Goal: Transaction & Acquisition: Purchase product/service

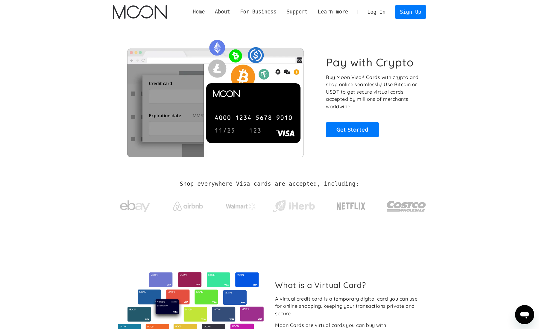
click at [377, 10] on link "Log In" at bounding box center [376, 11] width 28 height 13
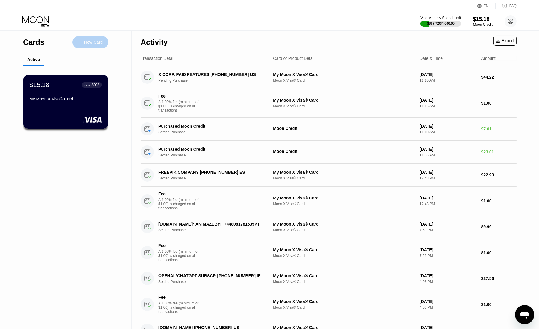
click at [92, 44] on div "New Card" at bounding box center [93, 42] width 19 height 5
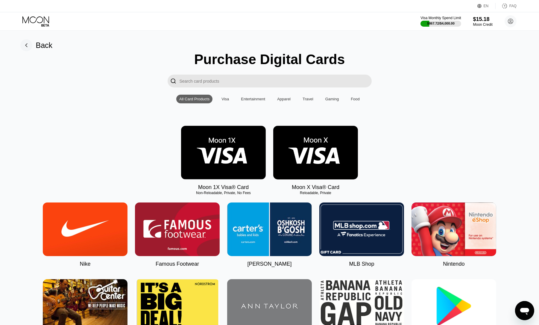
click at [321, 153] on img at bounding box center [315, 153] width 85 height 54
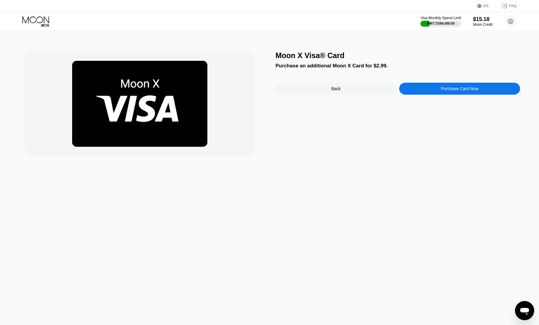
click at [464, 88] on div "Purchase Card Now" at bounding box center [459, 88] width 37 height 5
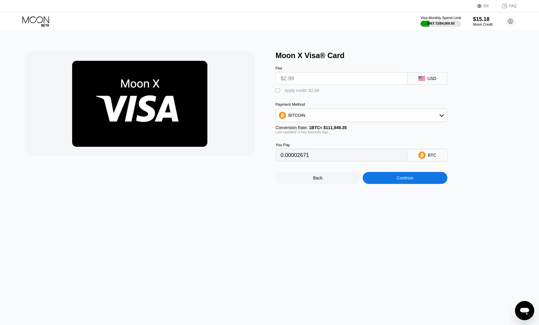
click at [279, 92] on div "" at bounding box center [279, 91] width 6 height 6
type input "0"
click at [414, 184] on div "Continue" at bounding box center [405, 178] width 85 height 12
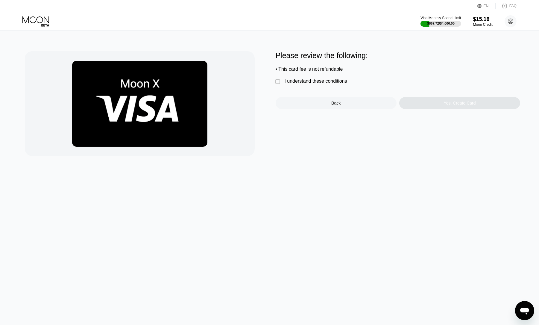
click at [336, 83] on div "I understand these conditions" at bounding box center [315, 80] width 63 height 5
click at [483, 109] on div "Yes, Create Card" at bounding box center [459, 103] width 121 height 12
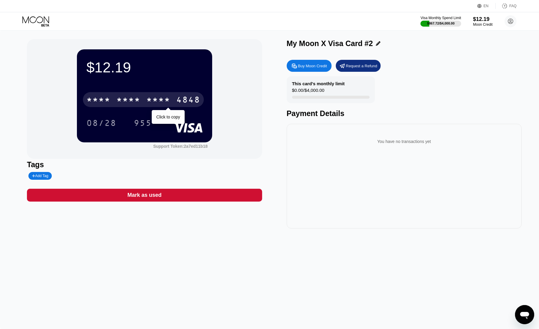
click at [162, 98] on div "* * * *" at bounding box center [158, 101] width 24 height 10
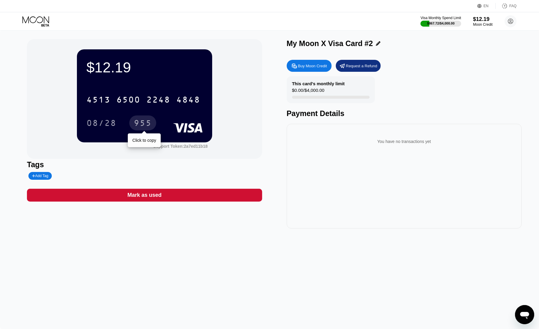
drag, startPoint x: 148, startPoint y: 125, endPoint x: 317, endPoint y: 10, distance: 203.9
click at [149, 123] on div "955" at bounding box center [143, 124] width 18 height 10
